Goal: Information Seeking & Learning: Learn about a topic

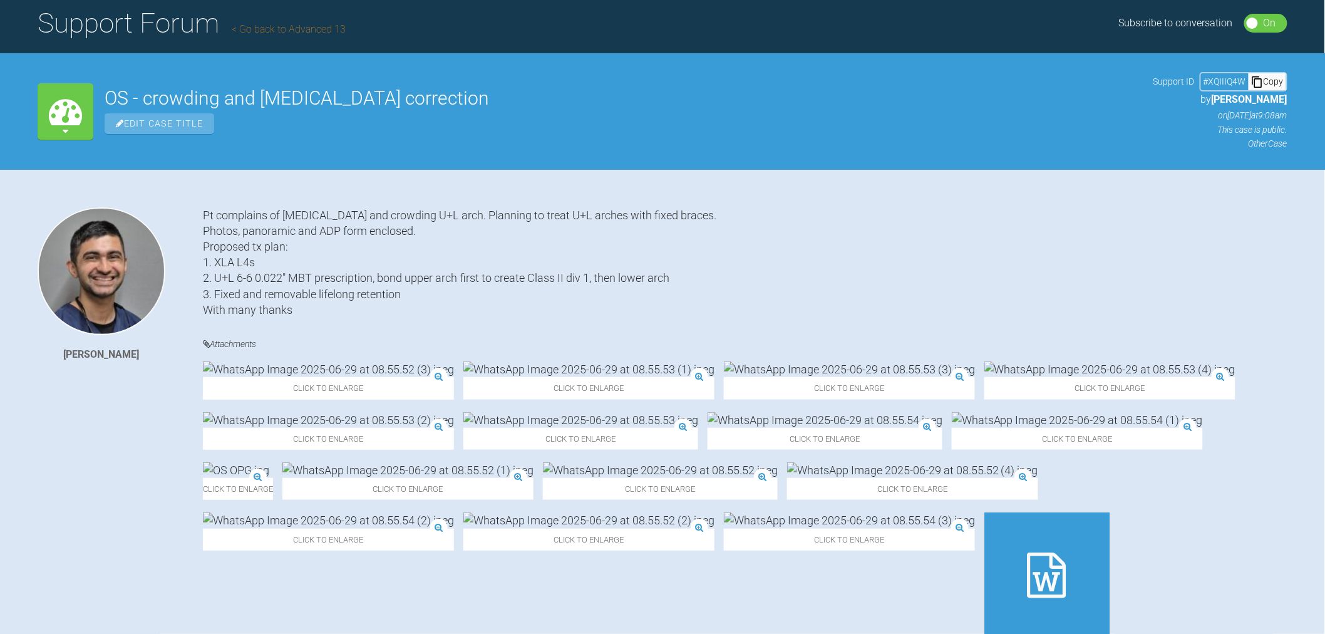
scroll to position [104, 0]
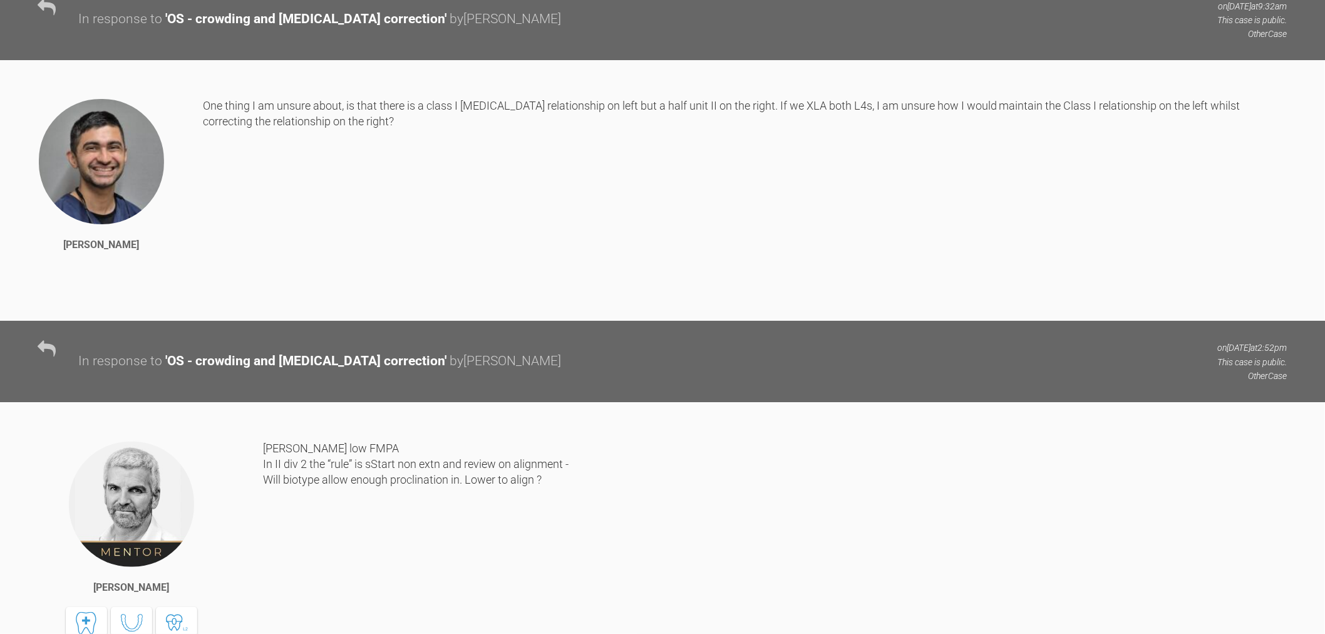
drag, startPoint x: 569, startPoint y: 261, endPoint x: 577, endPoint y: 355, distance: 93.7
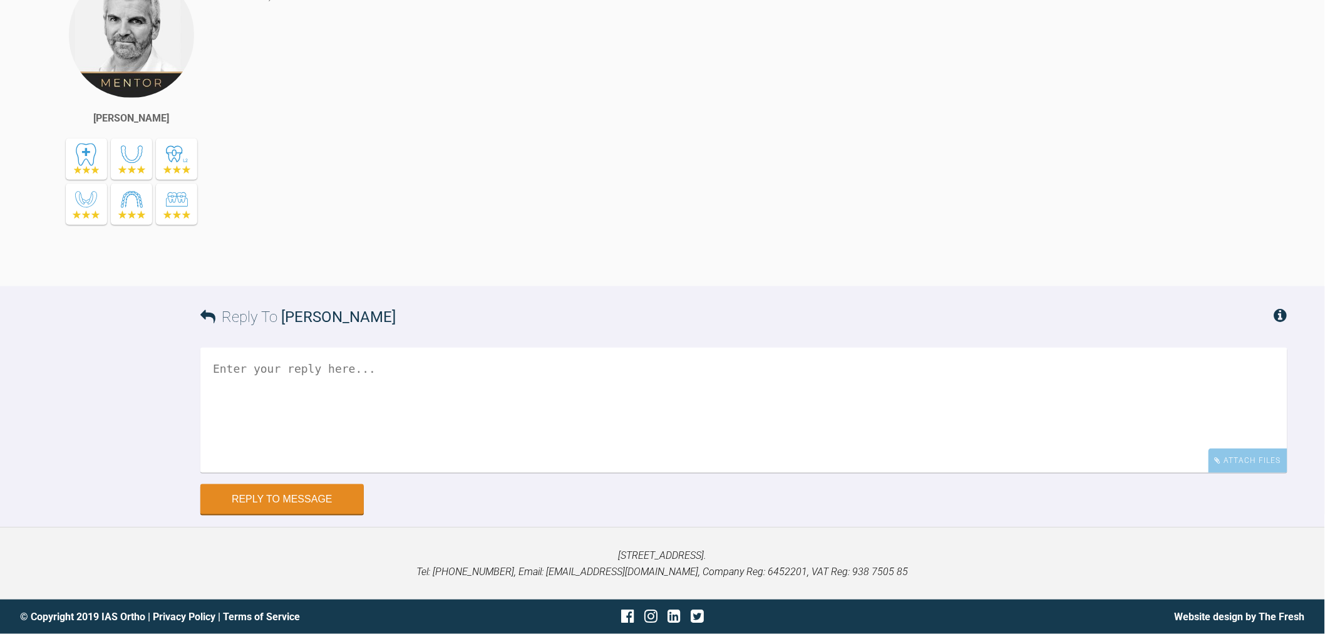
drag, startPoint x: 597, startPoint y: 537, endPoint x: 598, endPoint y: 547, distance: 10.7
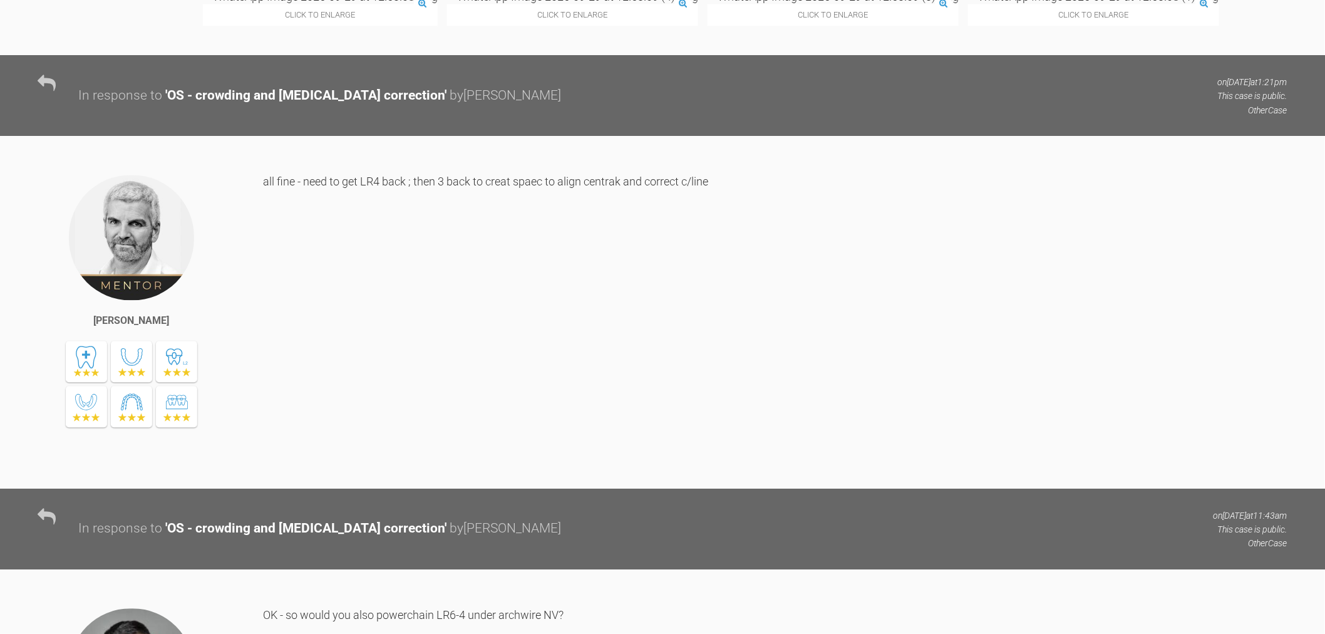
scroll to position [6774, 0]
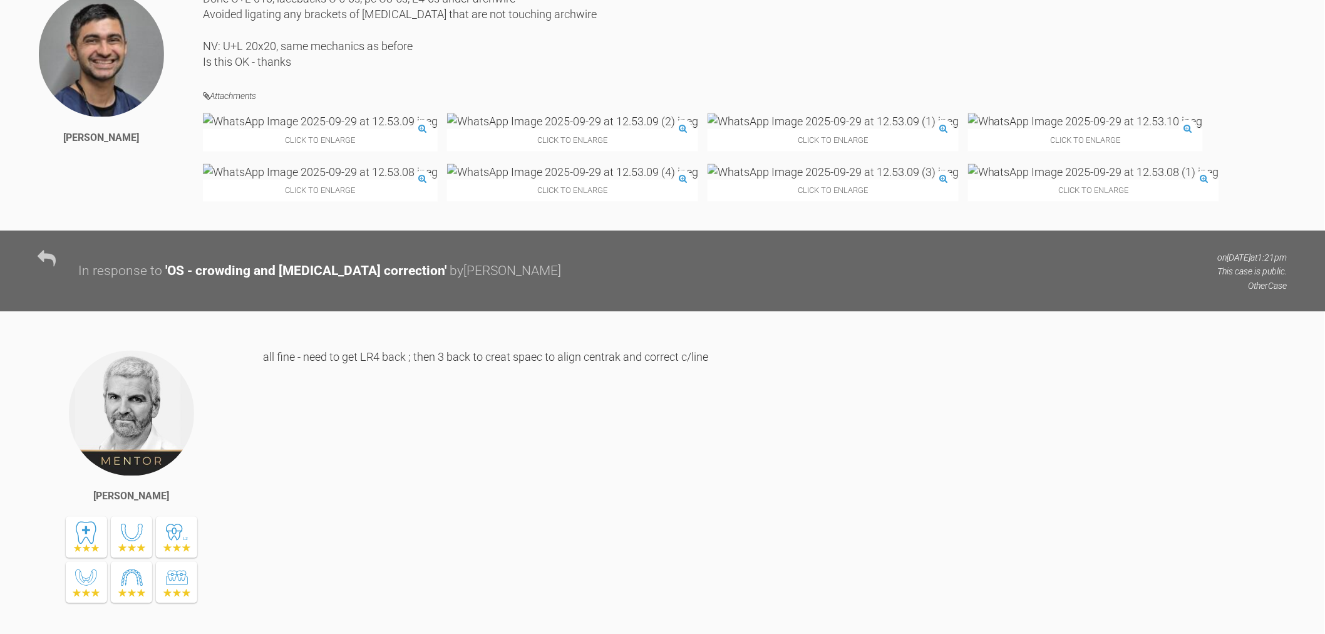
click at [968, 129] on img at bounding box center [1085, 121] width 235 height 16
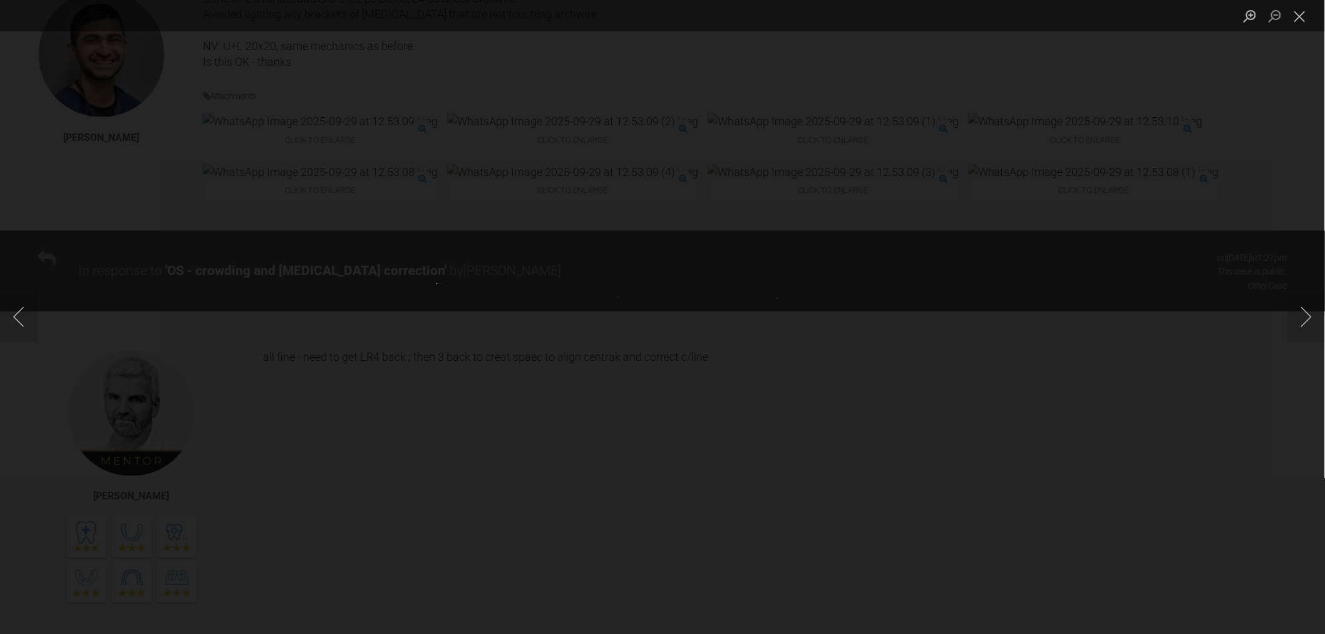
click at [656, 296] on img "Lightbox" at bounding box center [663, 317] width 88 height 42
click at [660, 301] on img "Lightbox" at bounding box center [663, 317] width 88 height 42
click at [660, 301] on img "Lightbox" at bounding box center [665, 333] width 1779 height 851
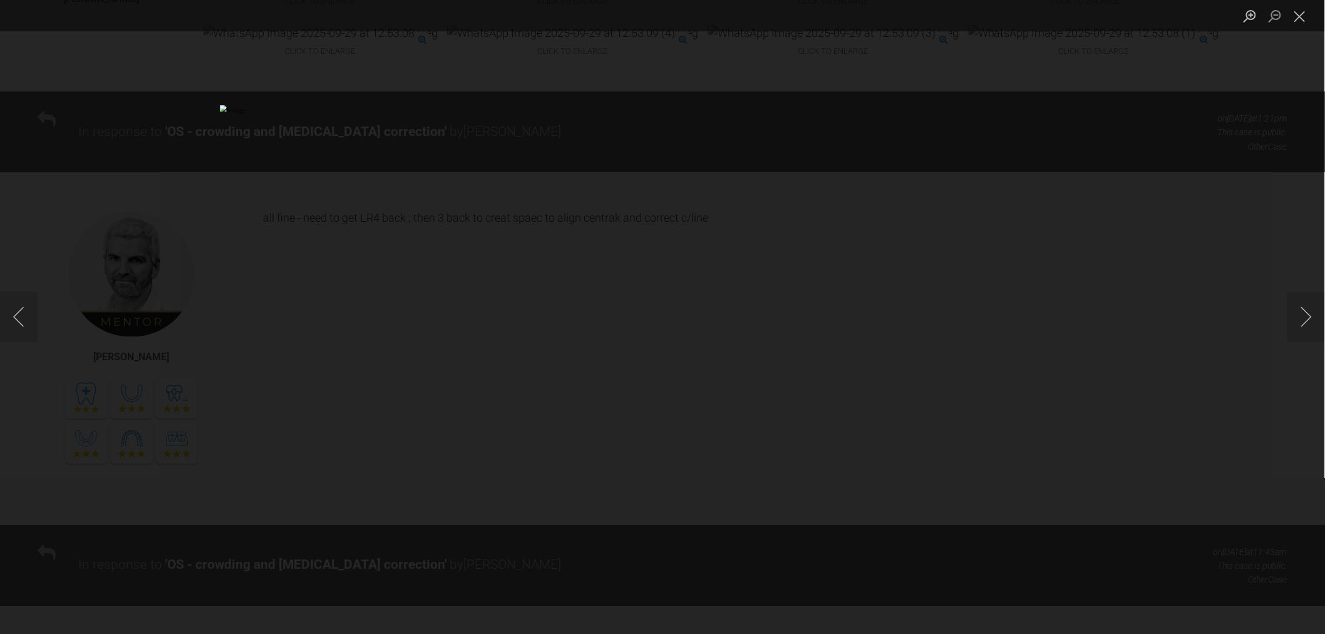
scroll to position [6983, 0]
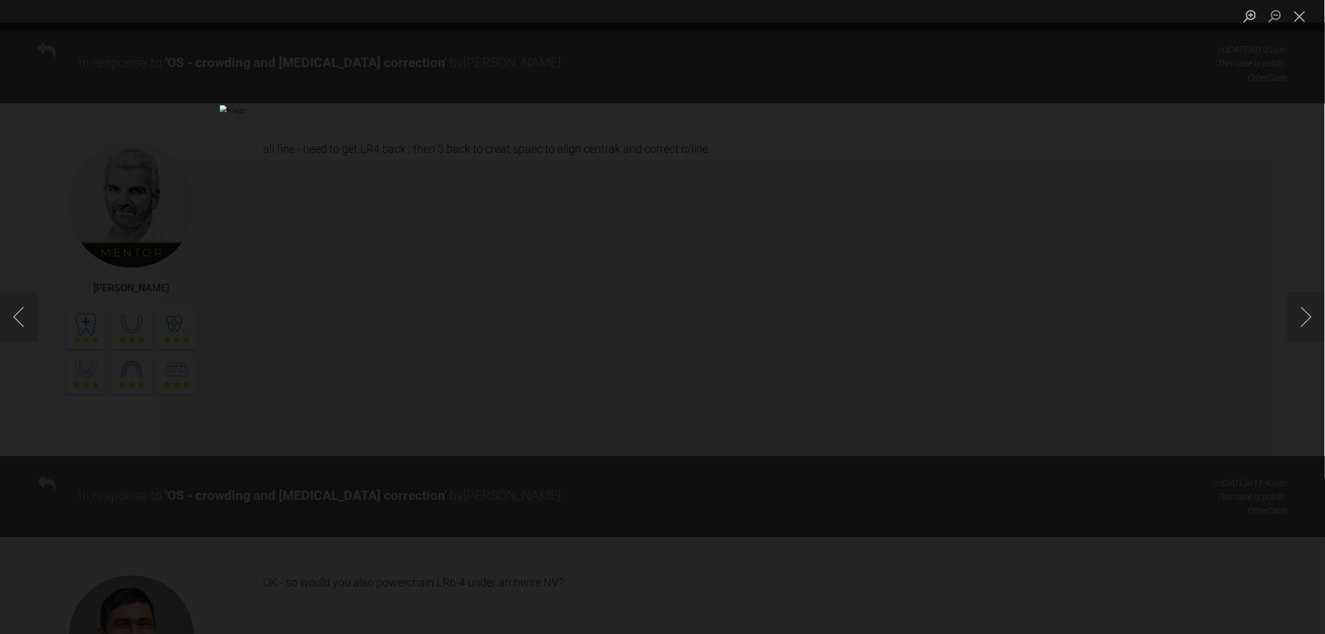
click at [1176, 336] on div "Lightbox" at bounding box center [662, 317] width 1325 height 634
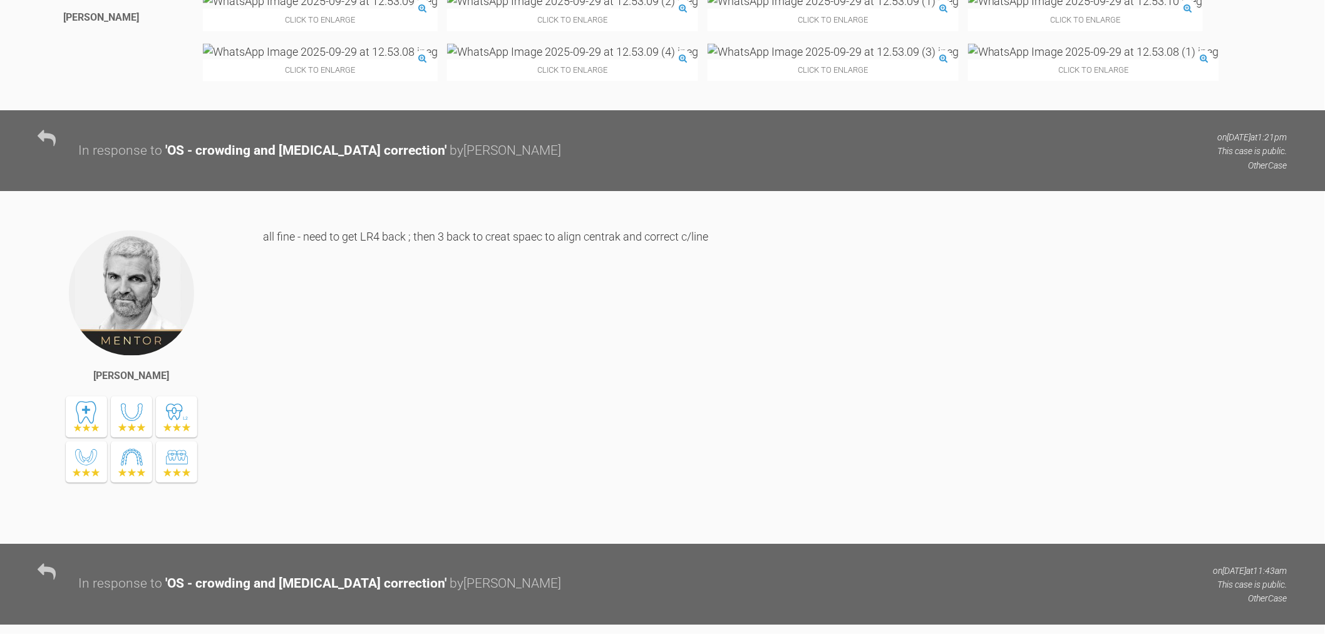
scroll to position [6705, 0]
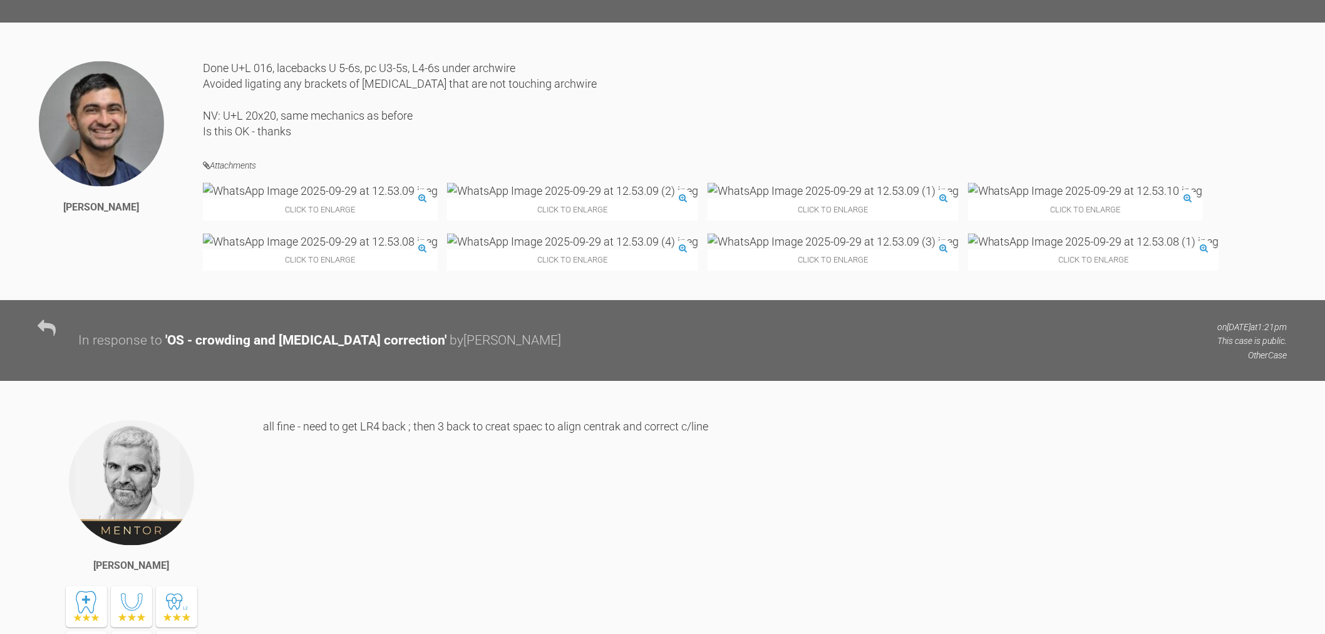
click at [438, 249] on img at bounding box center [320, 242] width 235 height 16
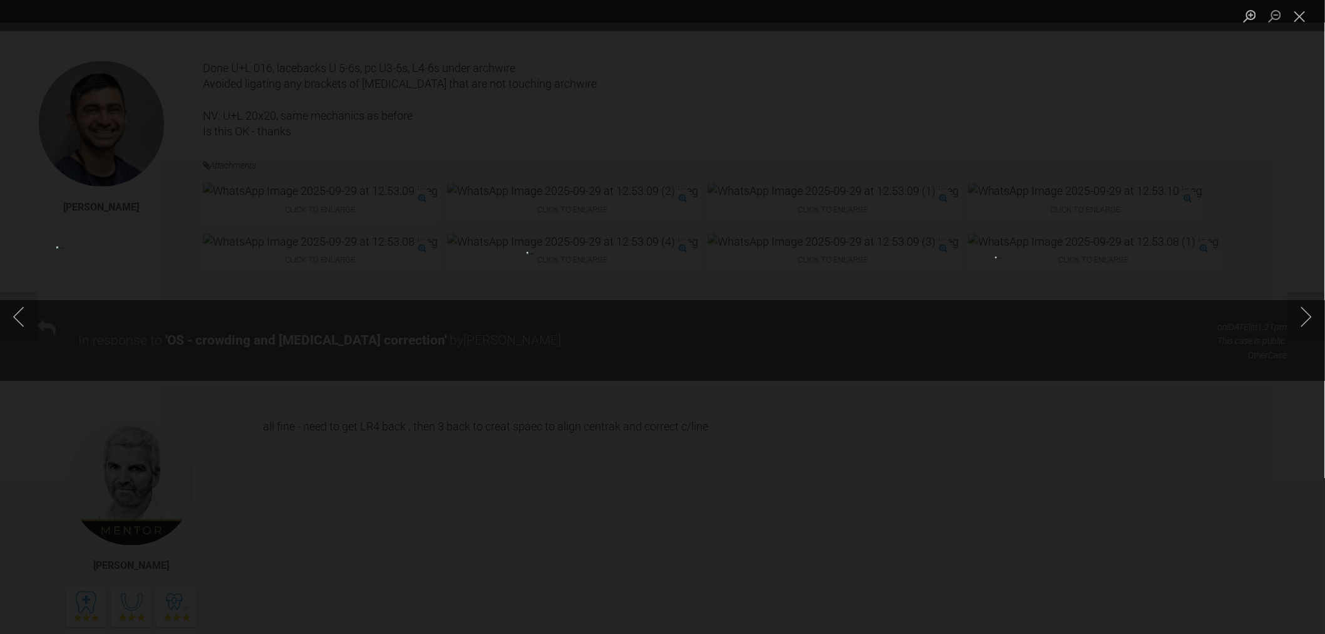
click at [703, 370] on img "Lightbox" at bounding box center [663, 317] width 272 height 130
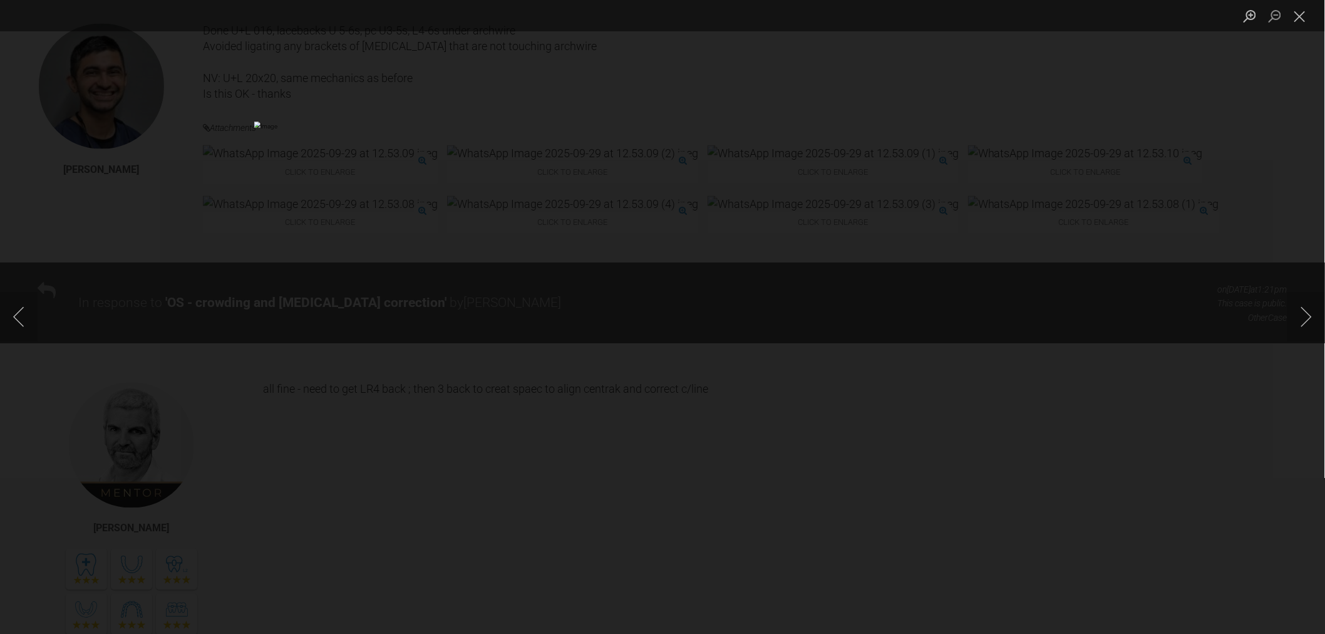
scroll to position [6774, 0]
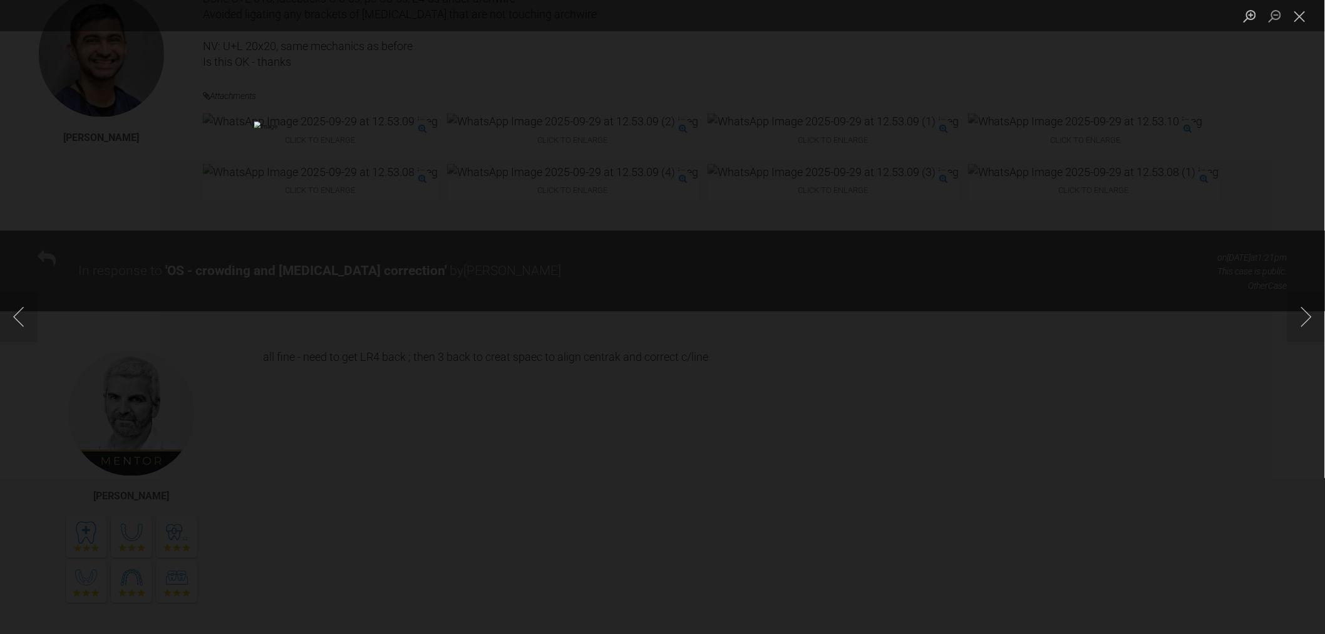
click at [1171, 398] on div "Lightbox" at bounding box center [662, 317] width 1325 height 634
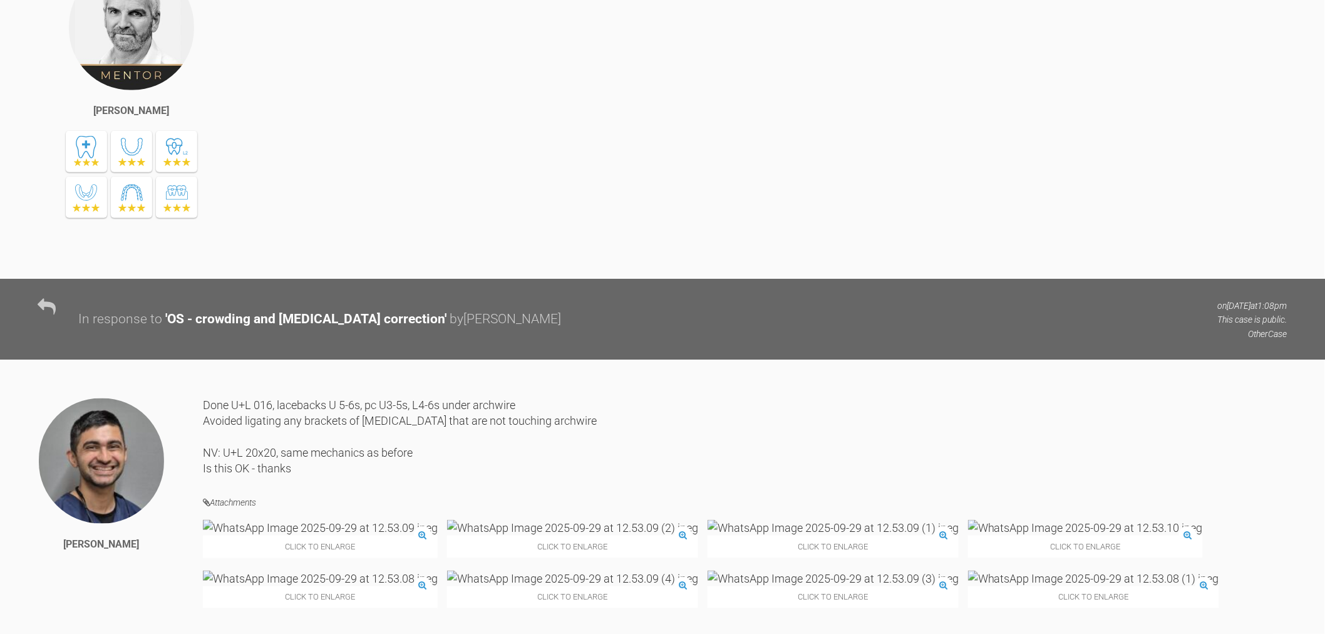
scroll to position [6009, 0]
